Goal: Find specific page/section: Find specific page/section

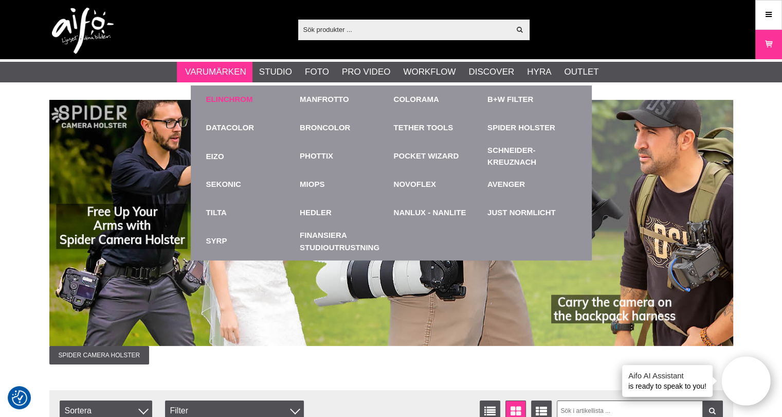
click at [221, 99] on link "Elinchrom" at bounding box center [229, 100] width 47 height 12
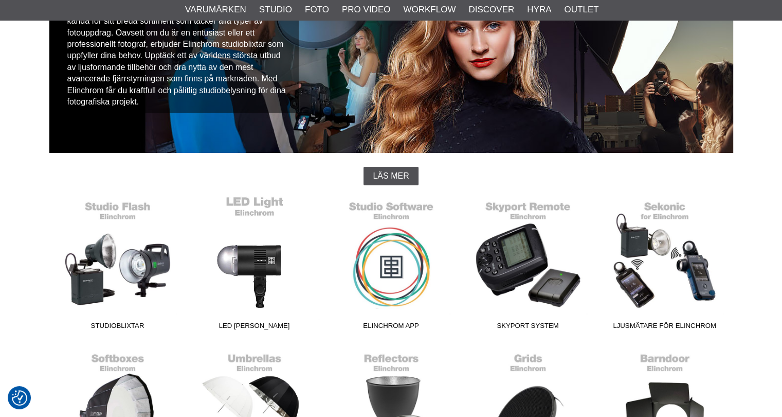
scroll to position [154, 0]
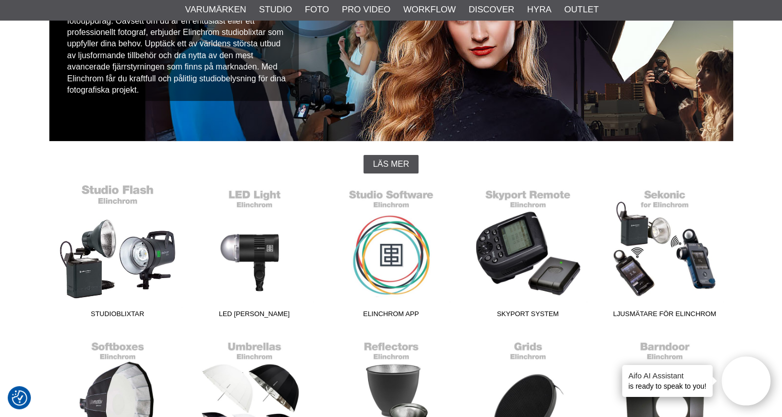
click at [142, 249] on link "Studioblixtar" at bounding box center [117, 253] width 137 height 139
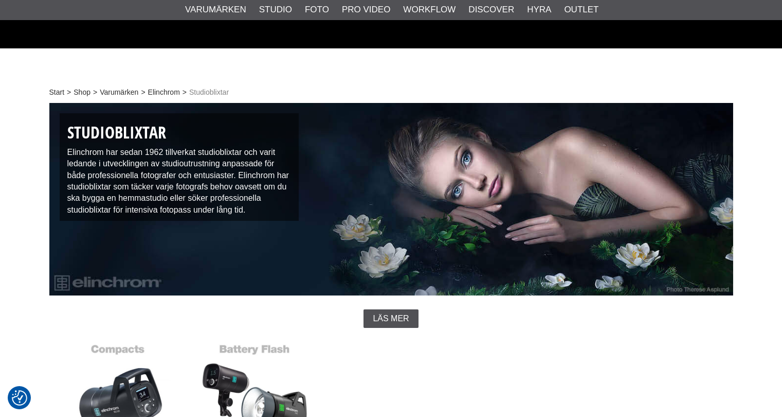
scroll to position [309, 0]
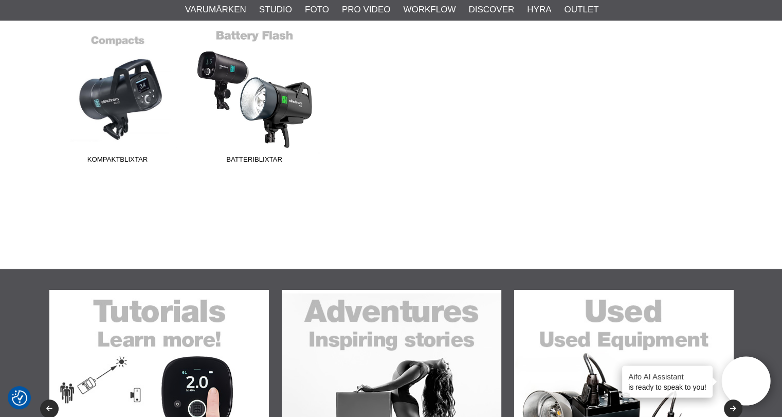
click at [249, 103] on link "Batteriblixtar" at bounding box center [254, 98] width 137 height 139
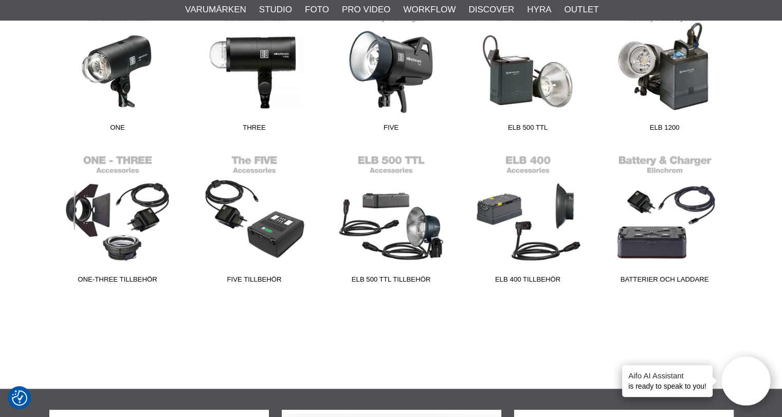
scroll to position [360, 0]
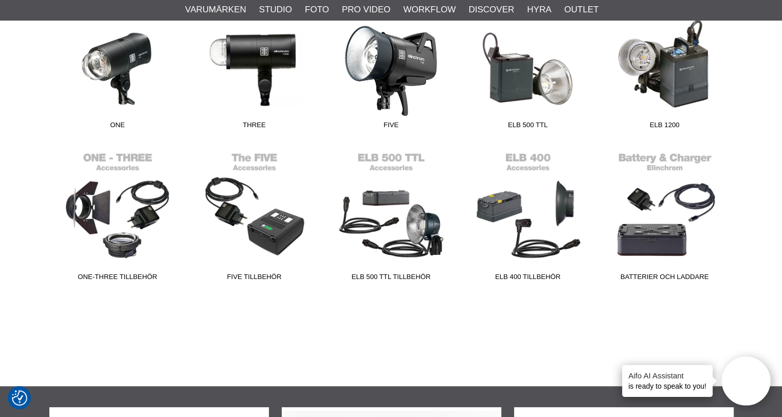
click at [368, 89] on link "FIVE" at bounding box center [391, 64] width 137 height 139
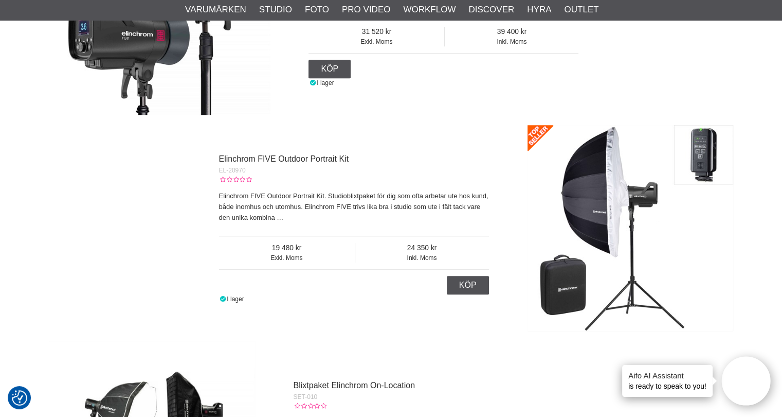
scroll to position [977, 0]
click at [302, 157] on link "Elinchrom FIVE Outdoor Portrait Kit" at bounding box center [284, 159] width 130 height 9
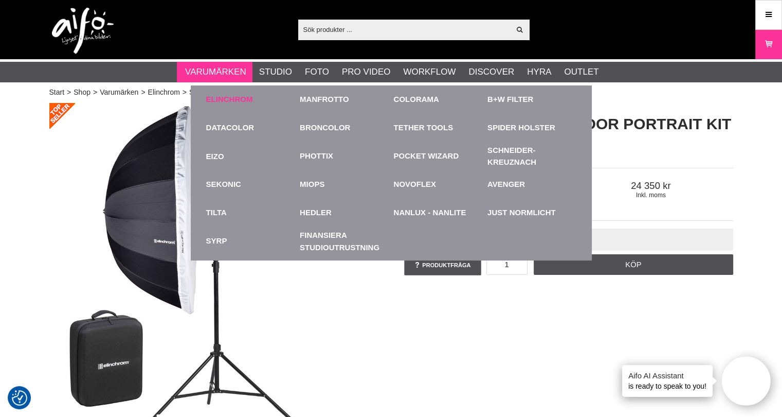
click at [214, 94] on link "Elinchrom" at bounding box center [229, 100] width 47 height 12
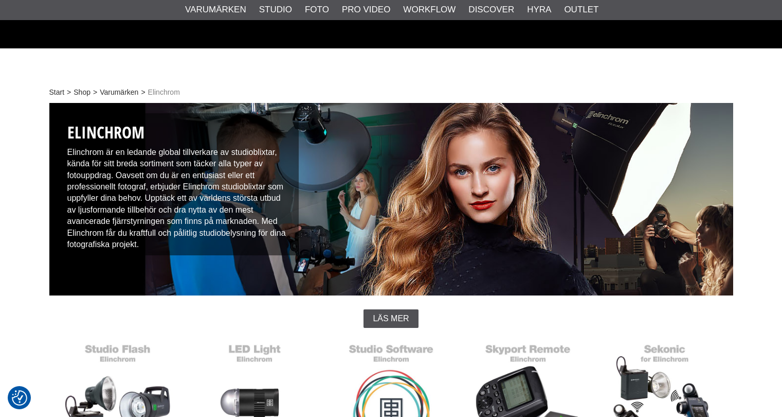
scroll to position [309, 0]
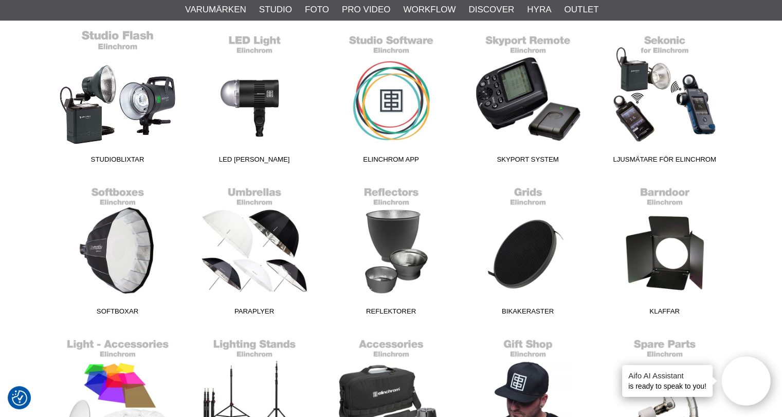
click at [100, 89] on link "Studioblixtar" at bounding box center [117, 98] width 137 height 139
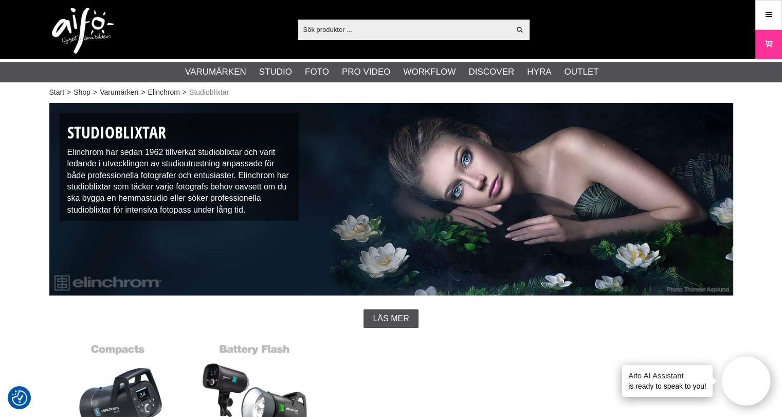
click at [426, 377] on div "Kompaktblixtar Batteriblixtar" at bounding box center [391, 414] width 684 height 152
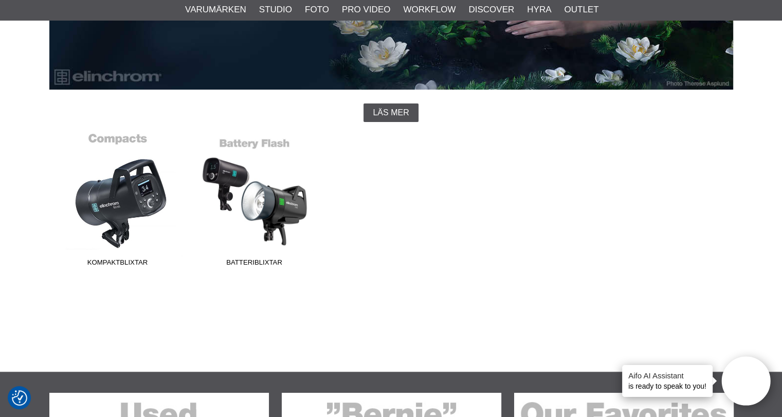
click at [130, 210] on link "Kompaktblixtar" at bounding box center [117, 201] width 137 height 139
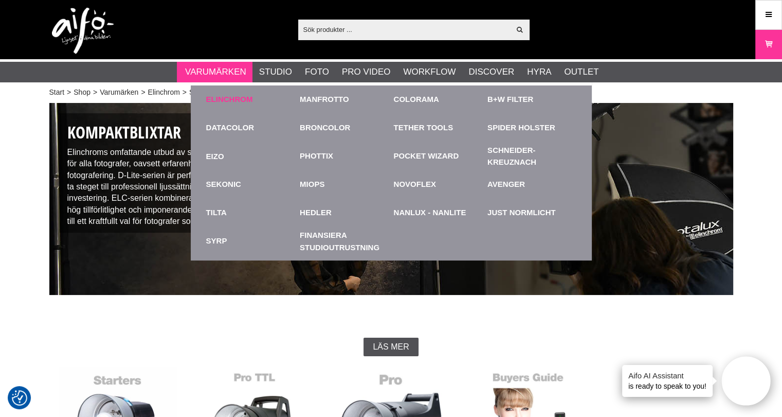
click at [249, 103] on link "Elinchrom" at bounding box center [229, 100] width 47 height 12
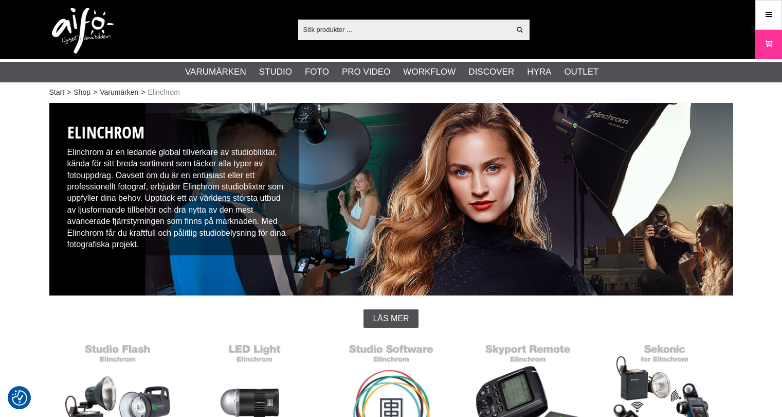
scroll to position [206, 0]
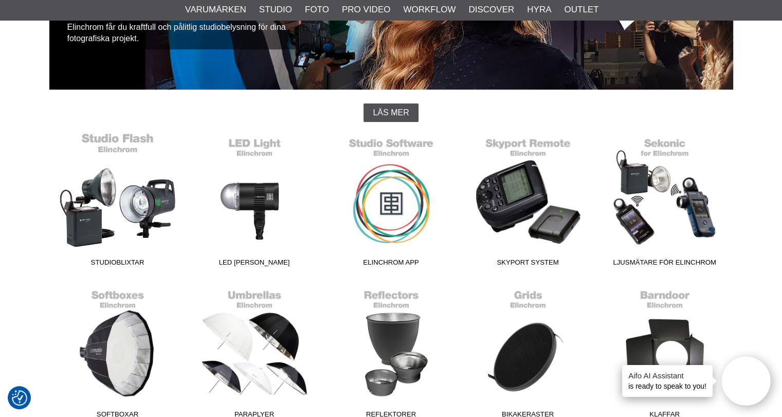
click at [125, 194] on link "Studioblixtar" at bounding box center [117, 201] width 137 height 139
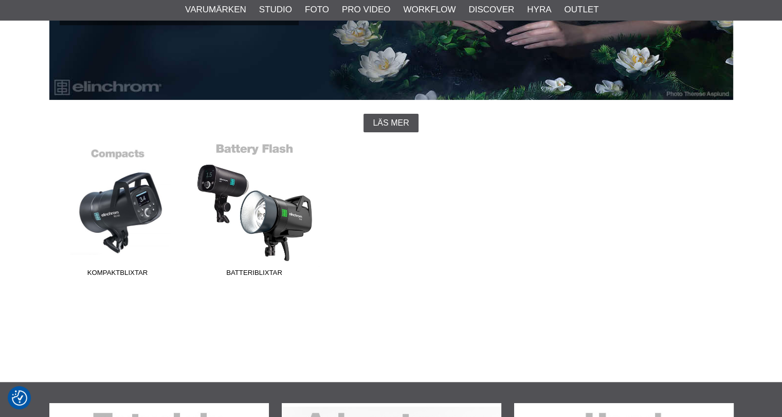
scroll to position [206, 0]
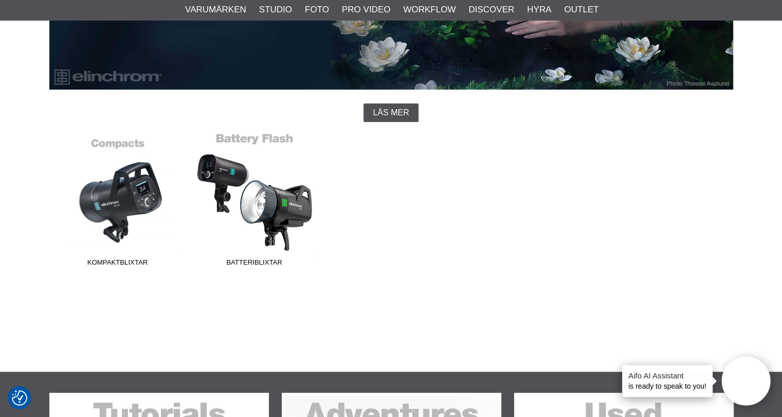
click at [232, 225] on link "Batteriblixtar" at bounding box center [254, 201] width 137 height 139
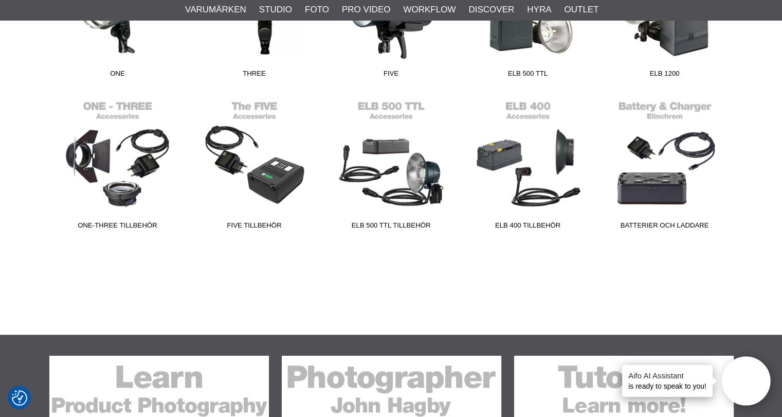
scroll to position [360, 0]
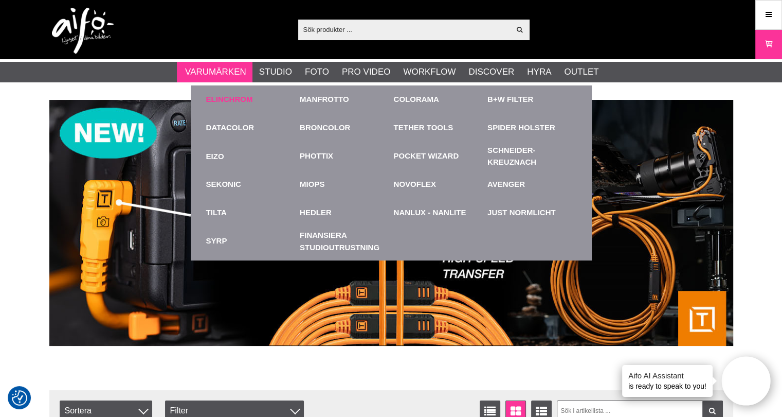
click at [220, 98] on link "Elinchrom" at bounding box center [229, 100] width 47 height 12
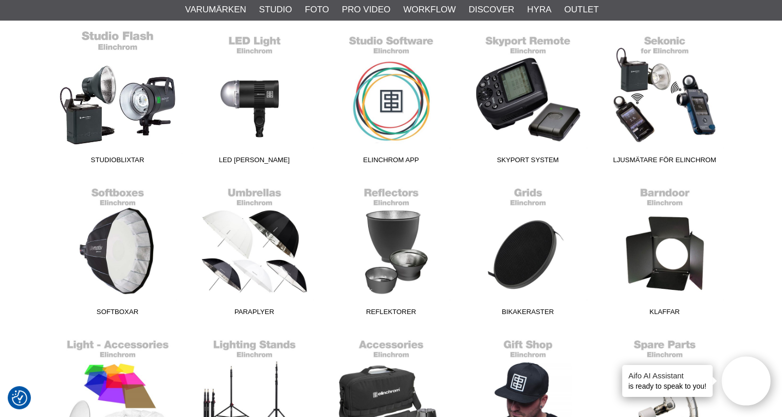
scroll to position [309, 0]
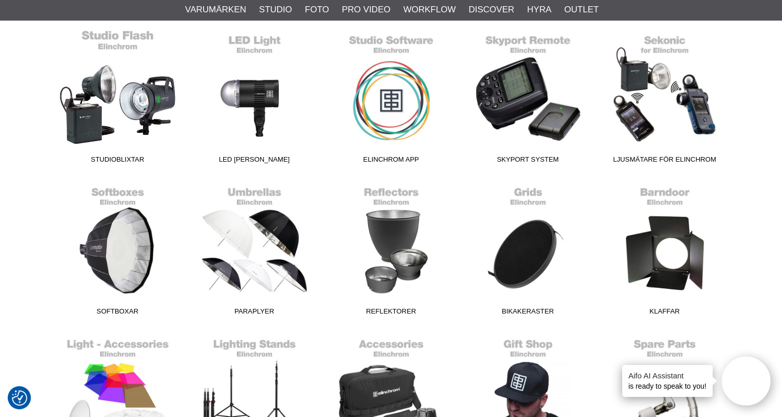
click at [120, 105] on link "Studioblixtar" at bounding box center [117, 98] width 137 height 139
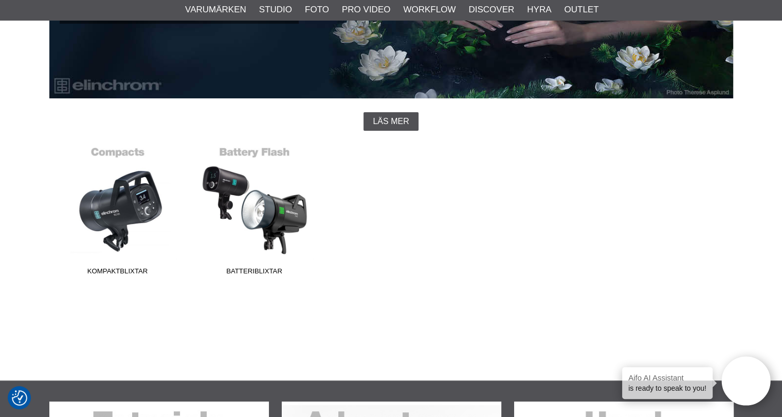
scroll to position [257, 0]
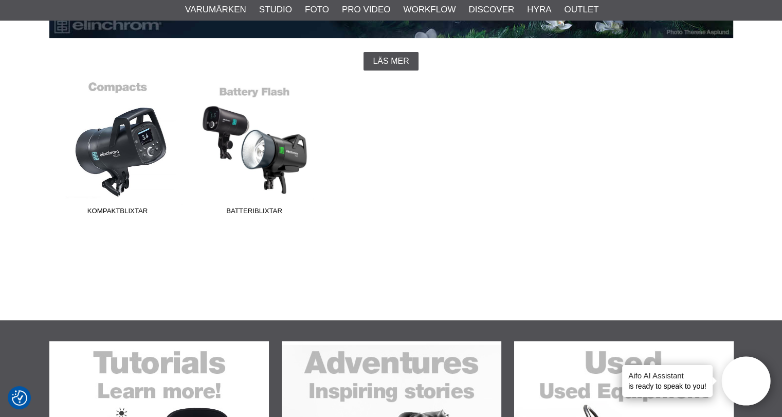
click at [99, 147] on link "Kompaktblixtar" at bounding box center [117, 150] width 137 height 139
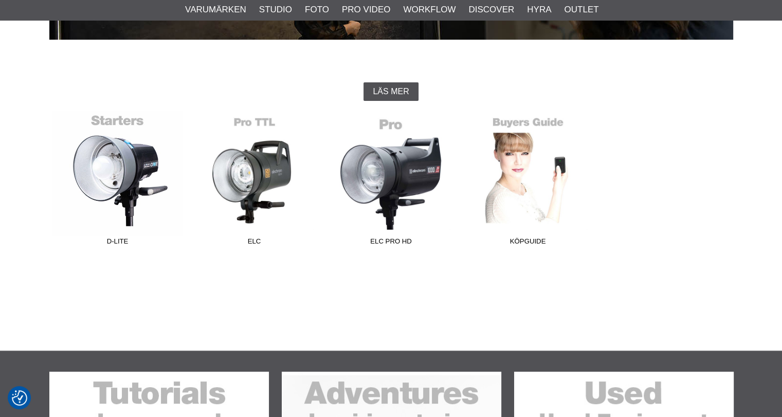
scroll to position [257, 0]
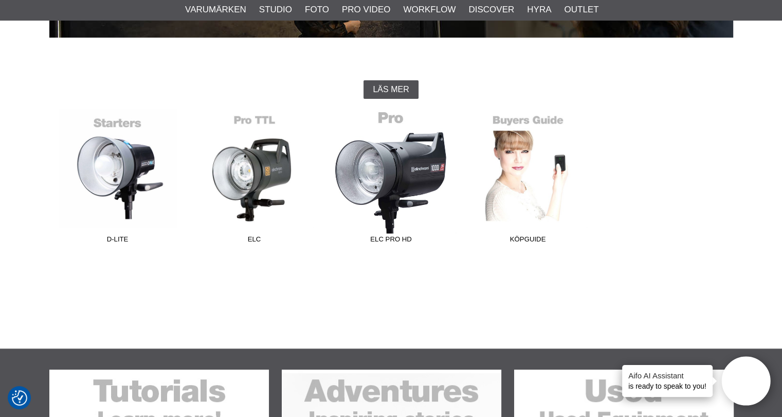
click at [392, 169] on link "ELC Pro HD" at bounding box center [391, 178] width 137 height 139
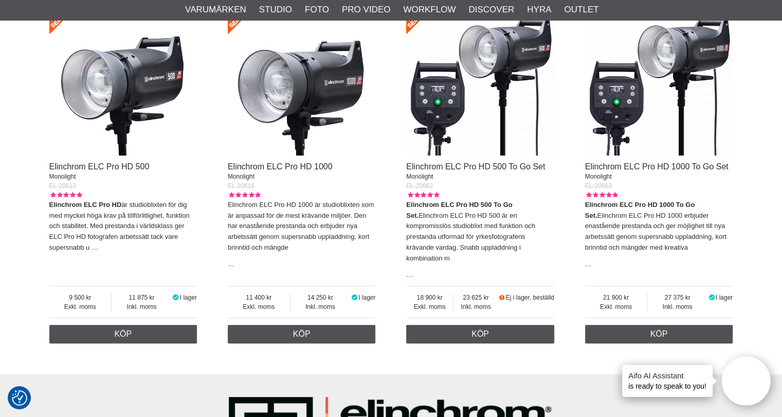
scroll to position [411, 0]
click at [97, 165] on link "Elinchrom ELC Pro HD 500" at bounding box center [99, 165] width 100 height 9
